Goal: Transaction & Acquisition: Purchase product/service

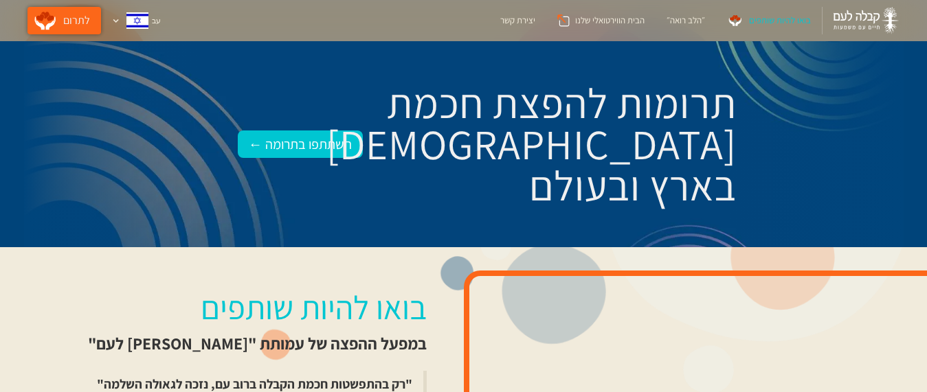
click at [58, 26] on link "לתרום" at bounding box center [64, 20] width 74 height 27
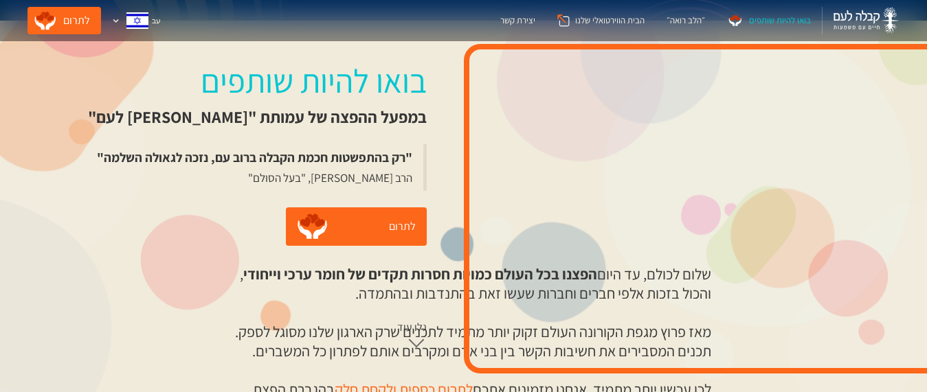
scroll to position [157, 0]
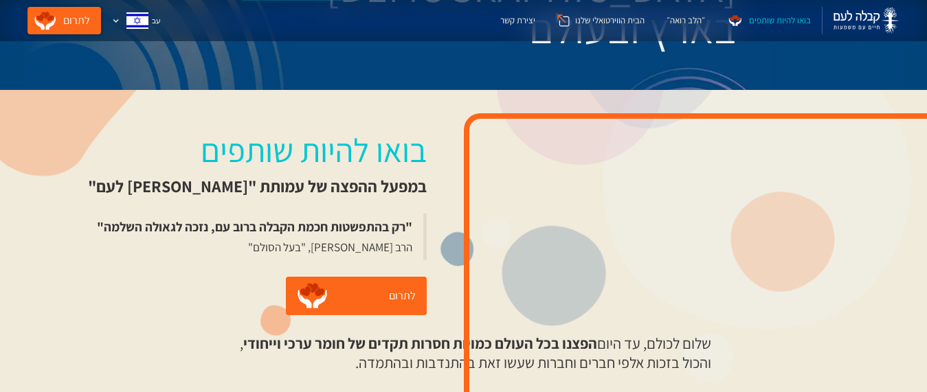
click at [56, 32] on link "לתרום" at bounding box center [64, 20] width 74 height 27
click at [685, 21] on div "״הלב רואה״" at bounding box center [686, 21] width 38 height 14
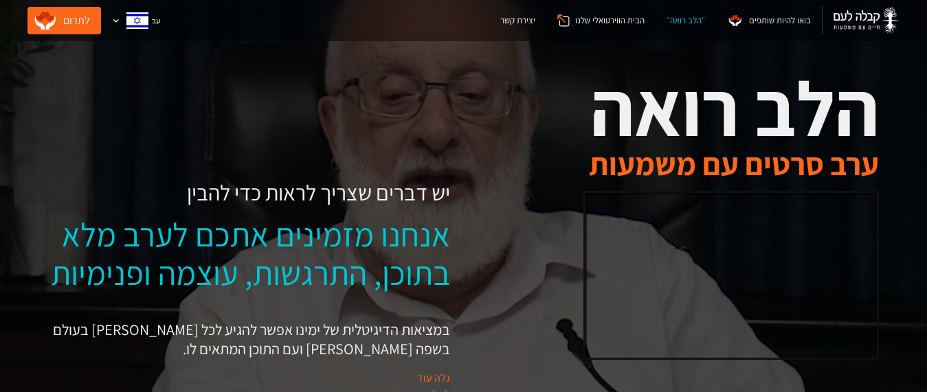
click at [62, 28] on link "לתרום" at bounding box center [64, 20] width 74 height 27
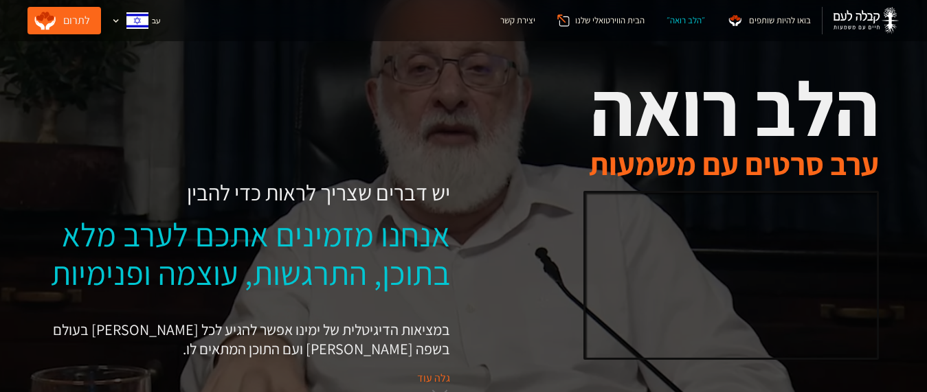
click at [73, 23] on link "לתרום" at bounding box center [64, 20] width 74 height 27
